Goal: Information Seeking & Learning: Learn about a topic

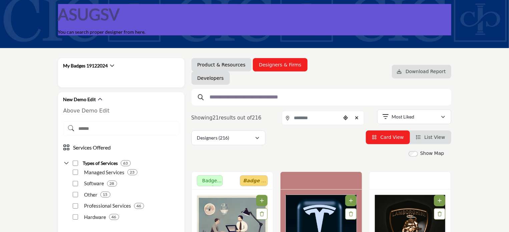
scroll to position [67, 0]
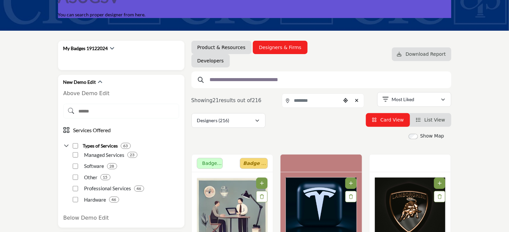
click at [260, 80] on input "text" at bounding box center [319, 79] width 225 height 9
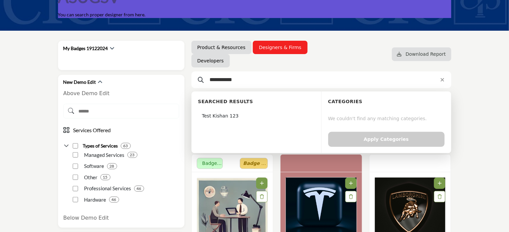
type input "**********"
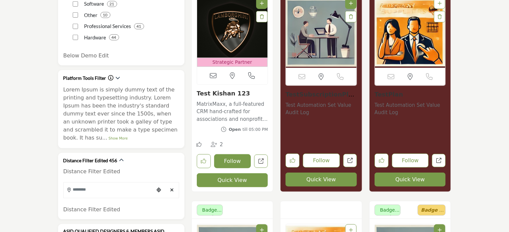
scroll to position [267, 0]
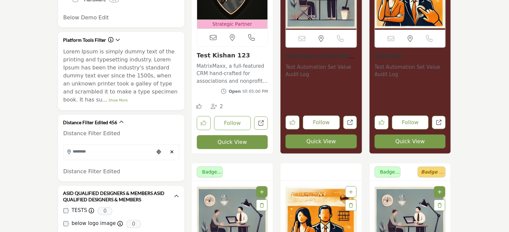
click at [235, 142] on button "Quick View" at bounding box center [232, 142] width 71 height 14
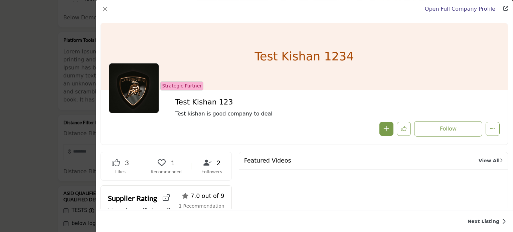
click at [66, 125] on div "Open Full Company Profile Test Kishan 123 Strategic Partner Strategic Partner" at bounding box center [256, 116] width 513 height 232
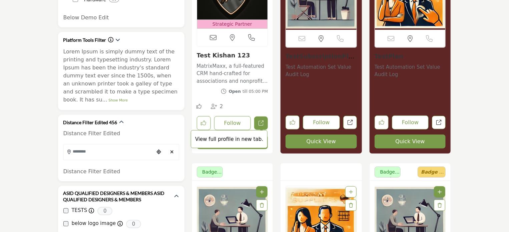
click at [264, 123] on link "View full profile in new tab." at bounding box center [261, 123] width 14 height 14
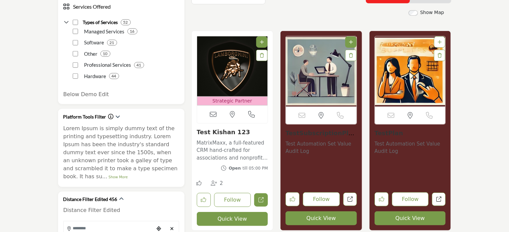
scroll to position [167, 0]
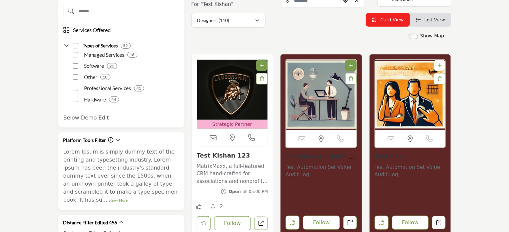
click at [427, 22] on span "List View" at bounding box center [434, 19] width 21 height 5
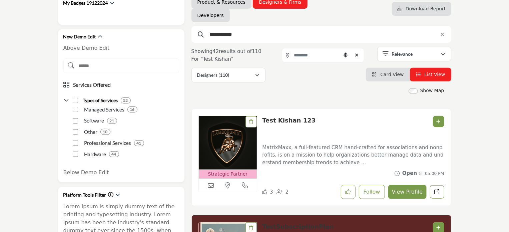
scroll to position [133, 0]
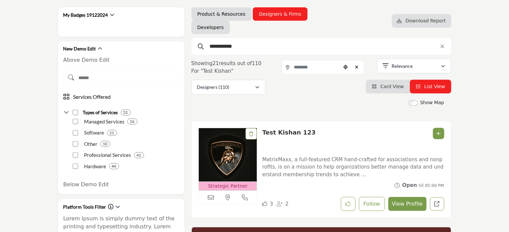
scroll to position [133, 0]
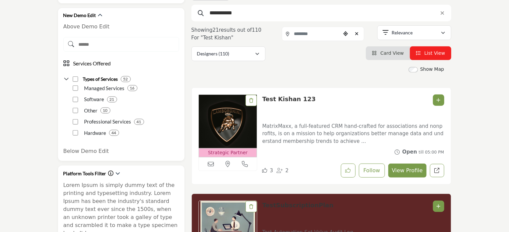
click at [395, 53] on span "Card View" at bounding box center [391, 52] width 23 height 5
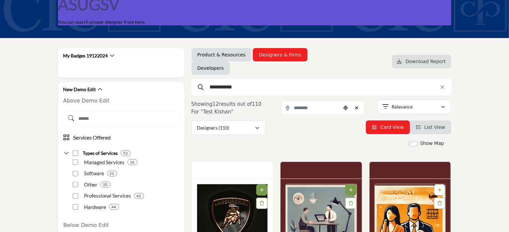
scroll to position [67, 0]
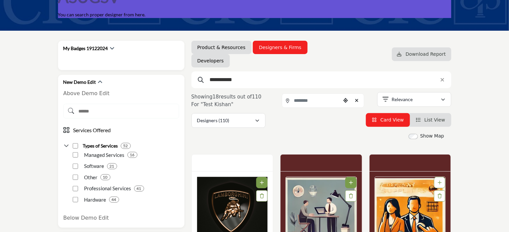
click at [248, 82] on input "**********" at bounding box center [319, 79] width 225 height 9
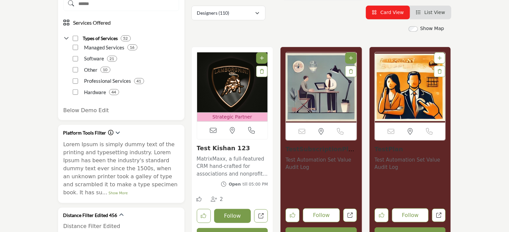
scroll to position [167, 0]
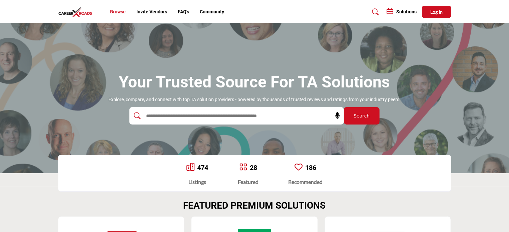
click at [120, 10] on link "Browse" at bounding box center [118, 11] width 16 height 5
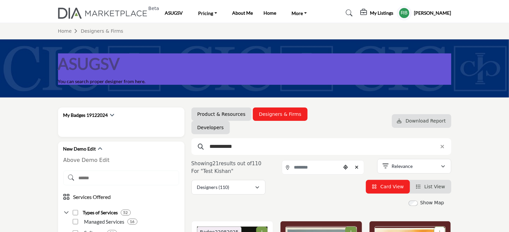
scroll to position [67, 0]
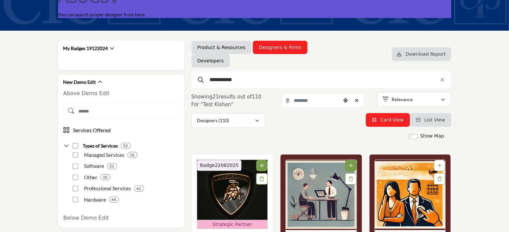
click at [432, 120] on span "List View" at bounding box center [434, 119] width 21 height 5
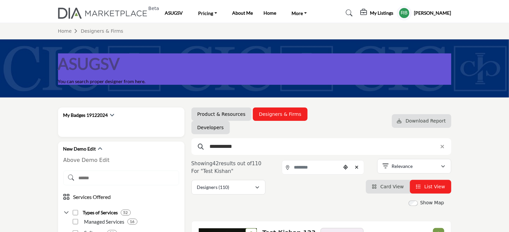
scroll to position [100, 0]
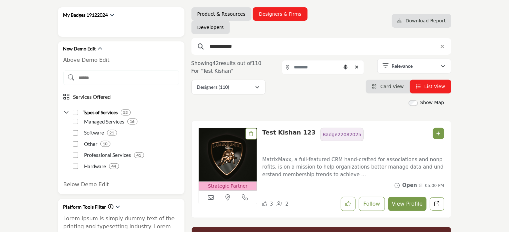
click at [406, 204] on button "View Profile" at bounding box center [407, 204] width 38 height 14
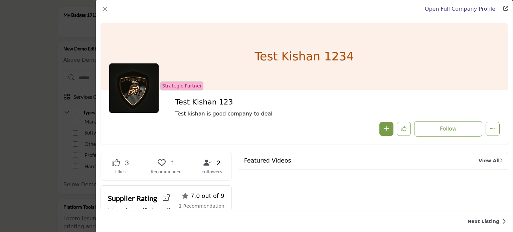
click at [29, 138] on div "Open Full Company Profile Test Kishan 123 Strategic Partner Strategic Partner" at bounding box center [256, 116] width 513 height 232
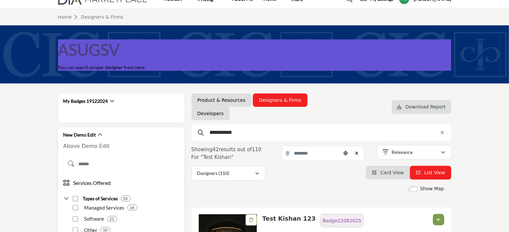
scroll to position [0, 0]
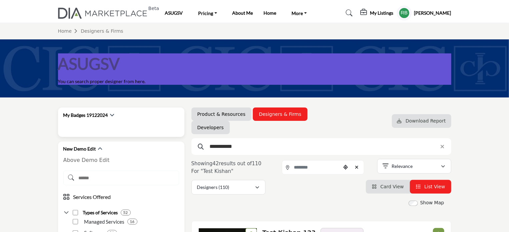
click at [100, 114] on h2 "My Badges 19122024" at bounding box center [85, 115] width 45 height 7
click at [112, 116] on icon "button" at bounding box center [112, 114] width 5 height 5
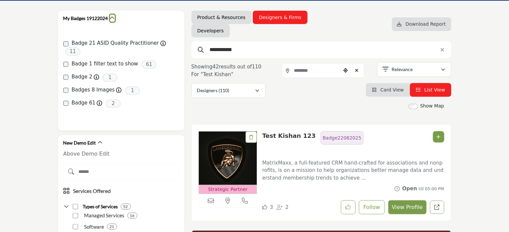
scroll to position [100, 0]
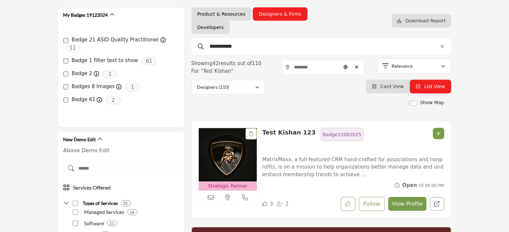
click at [405, 202] on button "View Profile" at bounding box center [407, 204] width 38 height 14
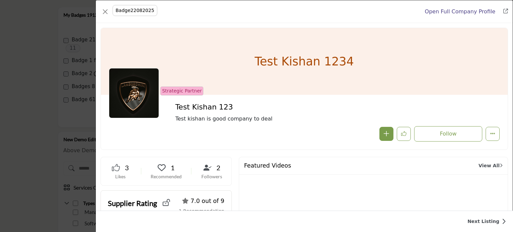
click at [30, 42] on div "Badge22082025 Badge22082025 Open Full Company Profile Test Kishan 123 Strategic…" at bounding box center [256, 116] width 513 height 232
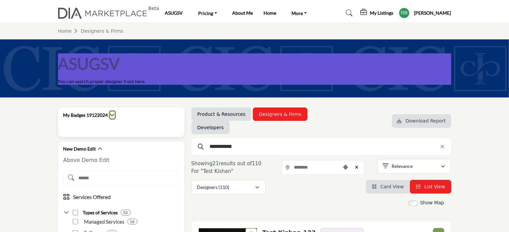
click at [112, 114] on icon "button" at bounding box center [112, 114] width 5 height 5
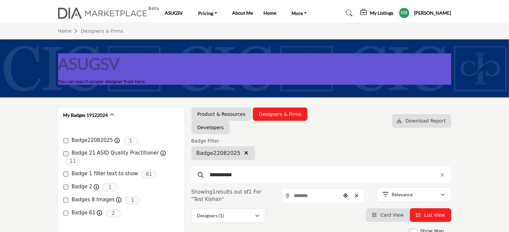
click at [244, 153] on icon "button" at bounding box center [246, 152] width 4 height 5
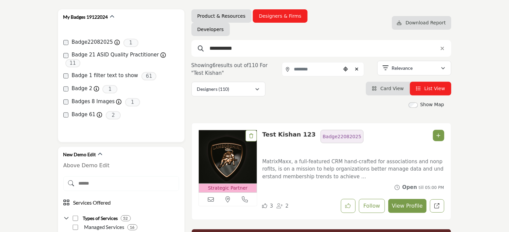
scroll to position [100, 0]
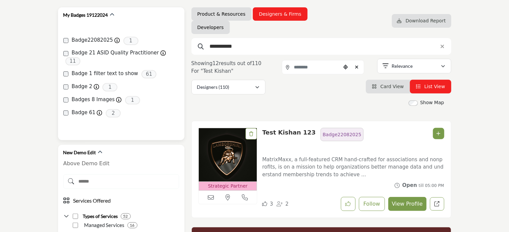
drag, startPoint x: 71, startPoint y: 38, endPoint x: 106, endPoint y: 40, distance: 35.1
click at [106, 40] on div "Badge22082025 Badge22082025 1" at bounding box center [121, 41] width 116 height 8
click at [172, 28] on p at bounding box center [121, 26] width 116 height 8
click at [159, 23] on p at bounding box center [121, 26] width 116 height 8
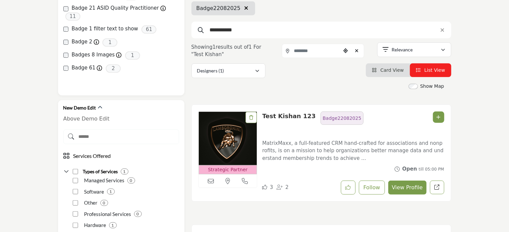
scroll to position [100, 0]
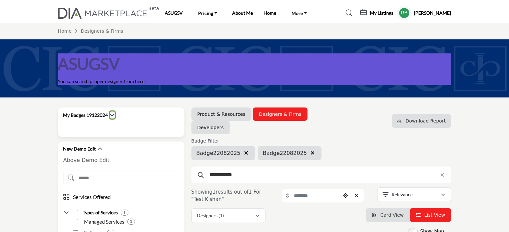
click at [115, 114] on icon "button" at bounding box center [112, 114] width 5 height 5
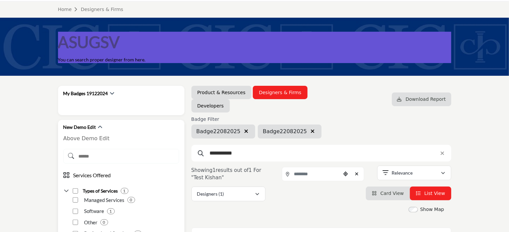
scroll to position [33, 0]
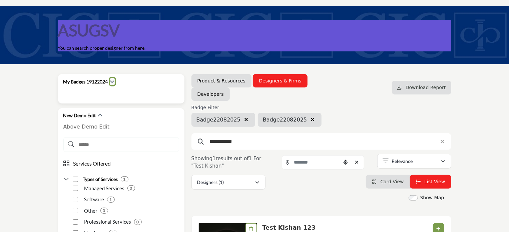
click at [113, 81] on icon "button" at bounding box center [112, 81] width 5 height 5
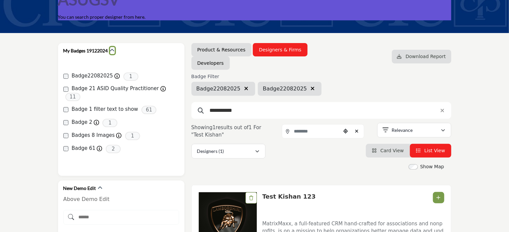
scroll to position [167, 0]
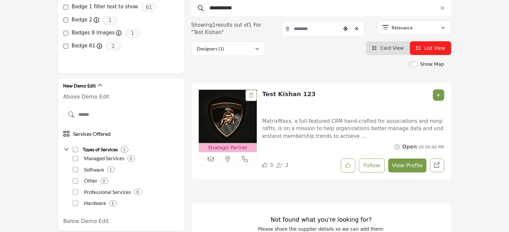
click at [389, 50] on span "Card View" at bounding box center [391, 47] width 23 height 5
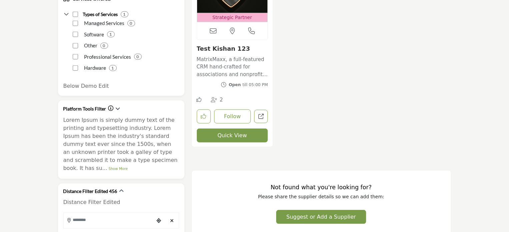
scroll to position [334, 0]
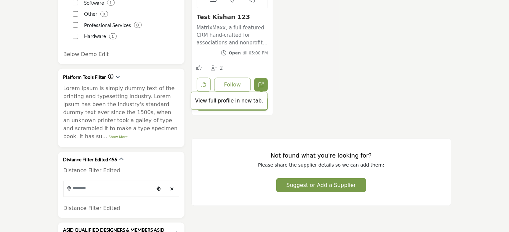
click at [259, 82] on icon "Open test-kishan in new tab" at bounding box center [261, 84] width 5 height 5
click at [229, 104] on button "Quick View" at bounding box center [232, 104] width 71 height 14
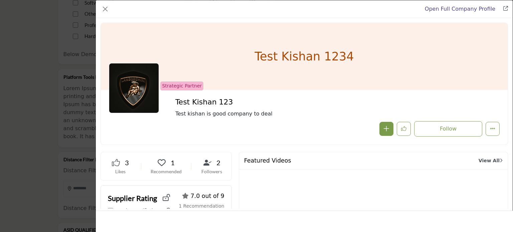
click at [49, 66] on div "Open Full Company Profile Test Kishan 123 Strategic Partner Strategic Partner" at bounding box center [256, 116] width 513 height 232
